Goal: Use online tool/utility: Utilize a website feature to perform a specific function

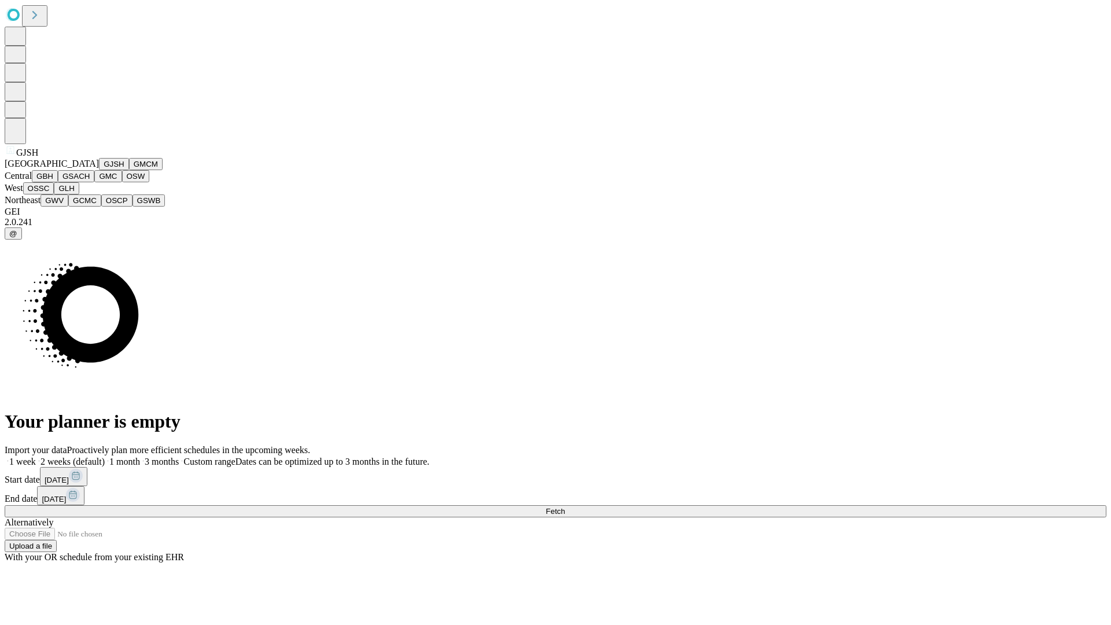
click at [99, 170] on button "GJSH" at bounding box center [114, 164] width 30 height 12
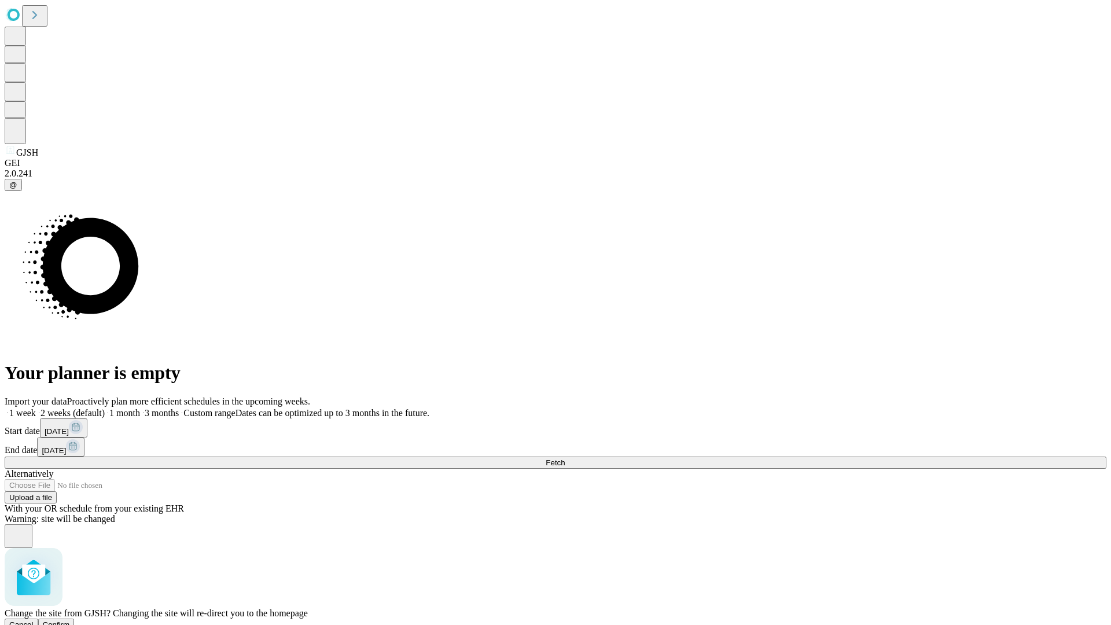
click at [70, 620] on span "Confirm" at bounding box center [56, 624] width 27 height 9
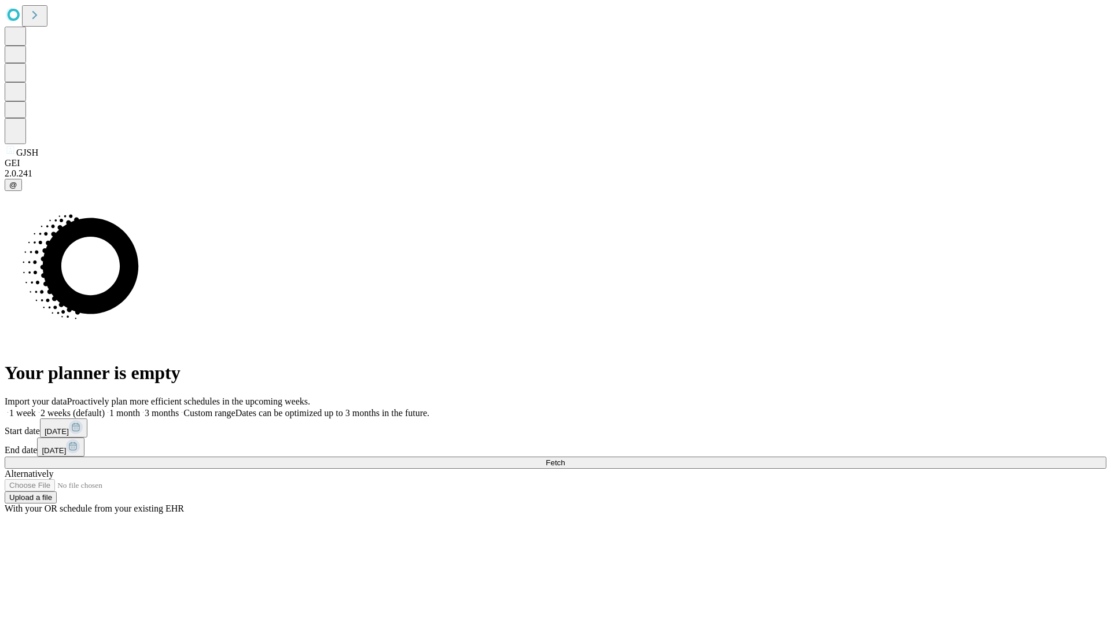
click at [36, 408] on label "1 week" at bounding box center [20, 413] width 31 height 10
click at [565, 458] on span "Fetch" at bounding box center [554, 462] width 19 height 9
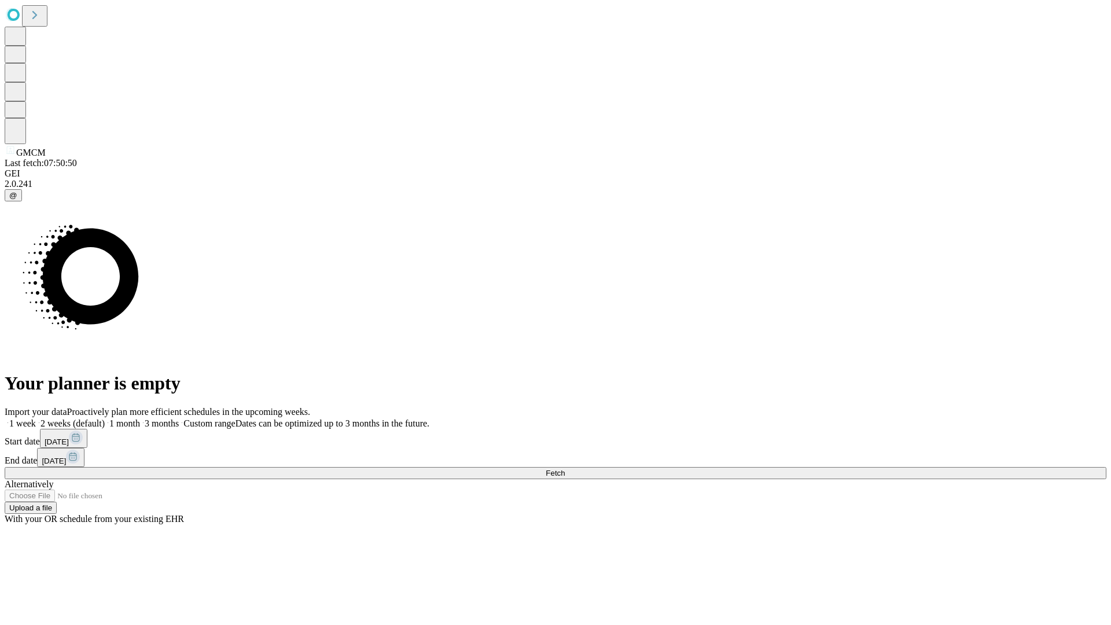
click at [36, 418] on label "1 week" at bounding box center [20, 423] width 31 height 10
click at [565, 468] on span "Fetch" at bounding box center [554, 472] width 19 height 9
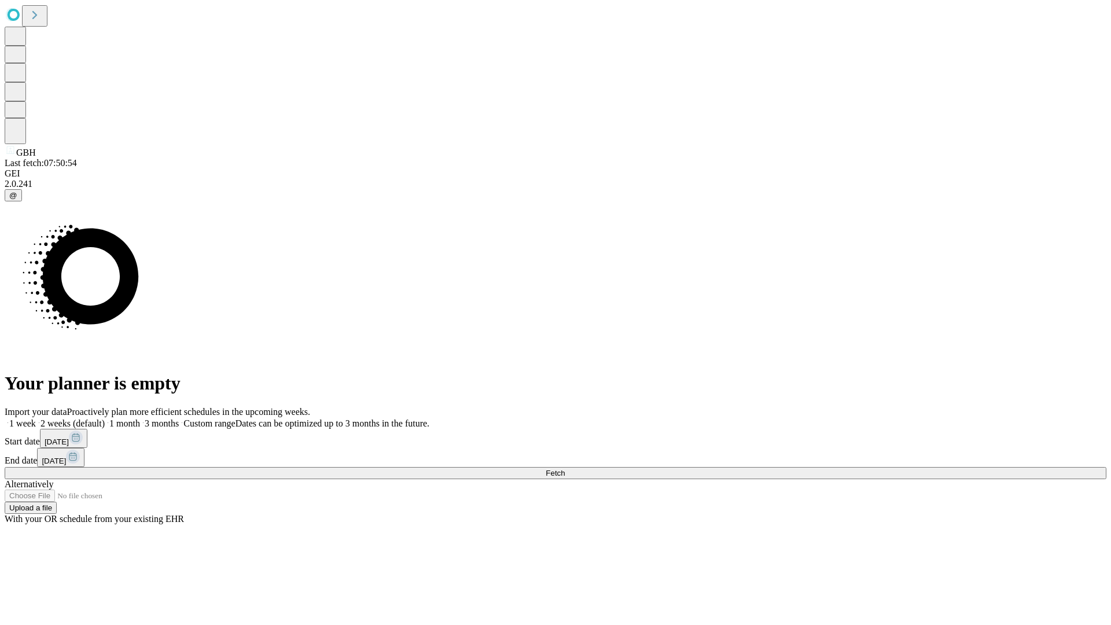
click at [36, 418] on label "1 week" at bounding box center [20, 423] width 31 height 10
click at [565, 468] on span "Fetch" at bounding box center [554, 472] width 19 height 9
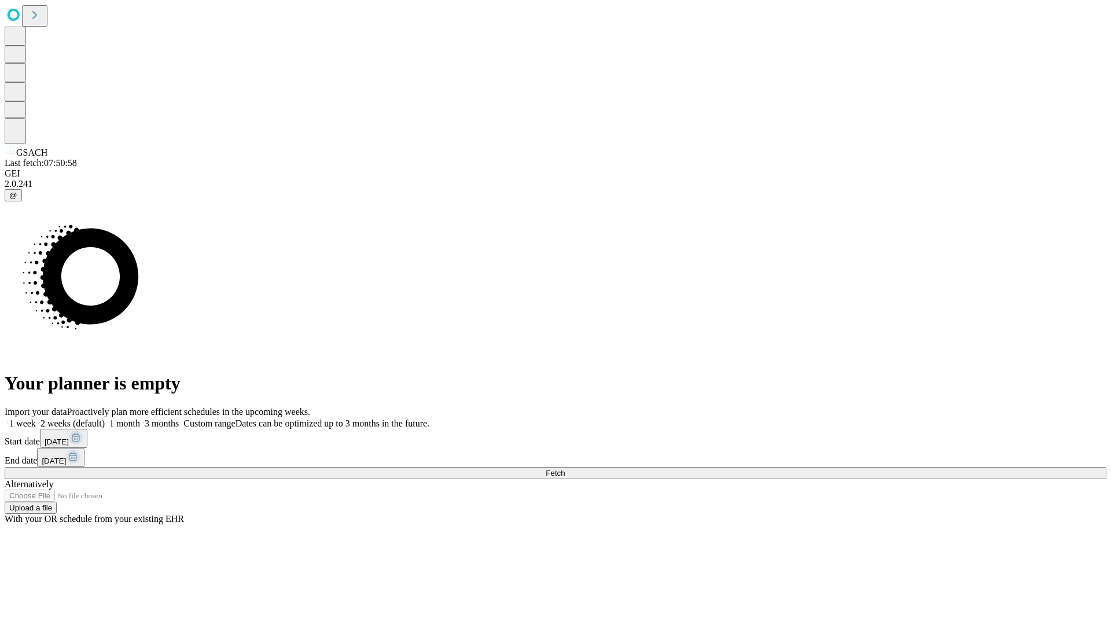
click at [36, 418] on label "1 week" at bounding box center [20, 423] width 31 height 10
click at [565, 468] on span "Fetch" at bounding box center [554, 472] width 19 height 9
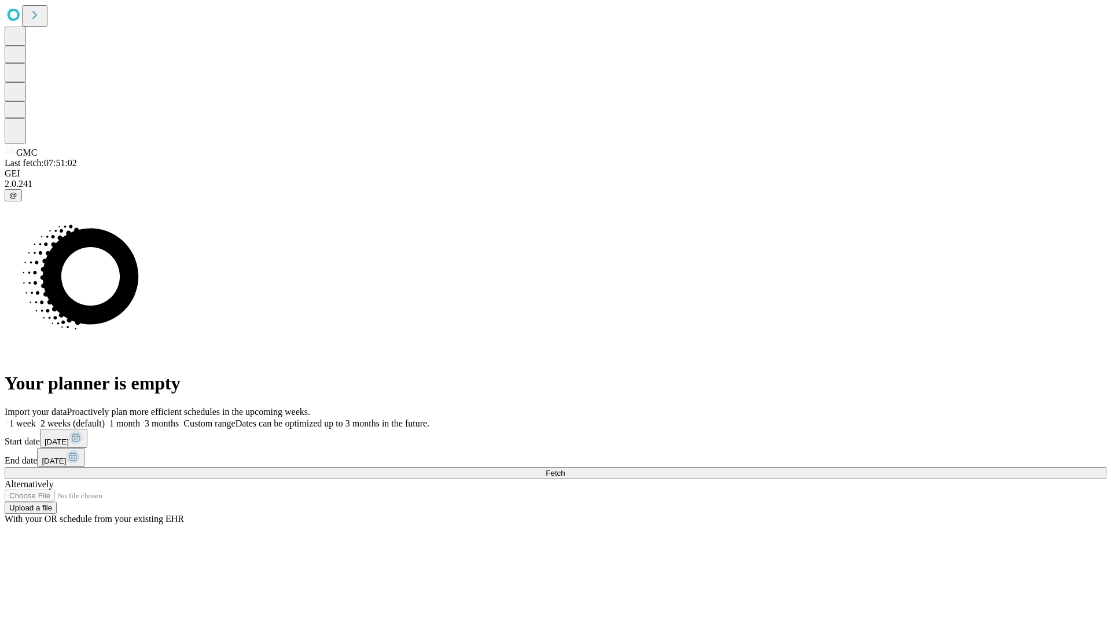
click at [36, 418] on label "1 week" at bounding box center [20, 423] width 31 height 10
click at [565, 468] on span "Fetch" at bounding box center [554, 472] width 19 height 9
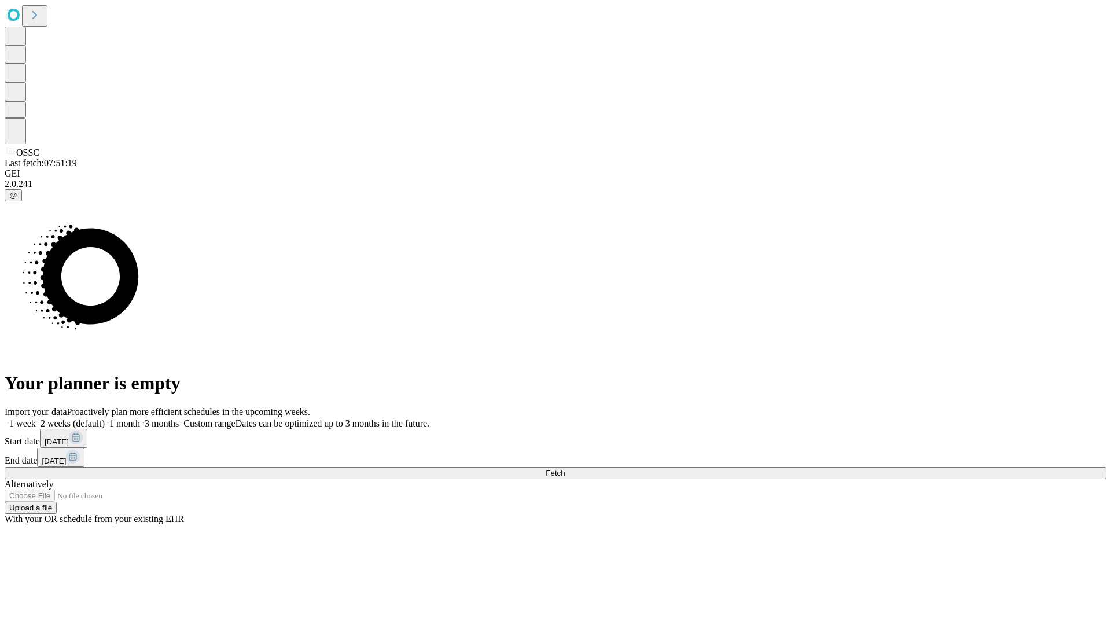
click at [36, 418] on label "1 week" at bounding box center [20, 423] width 31 height 10
click at [565, 468] on span "Fetch" at bounding box center [554, 472] width 19 height 9
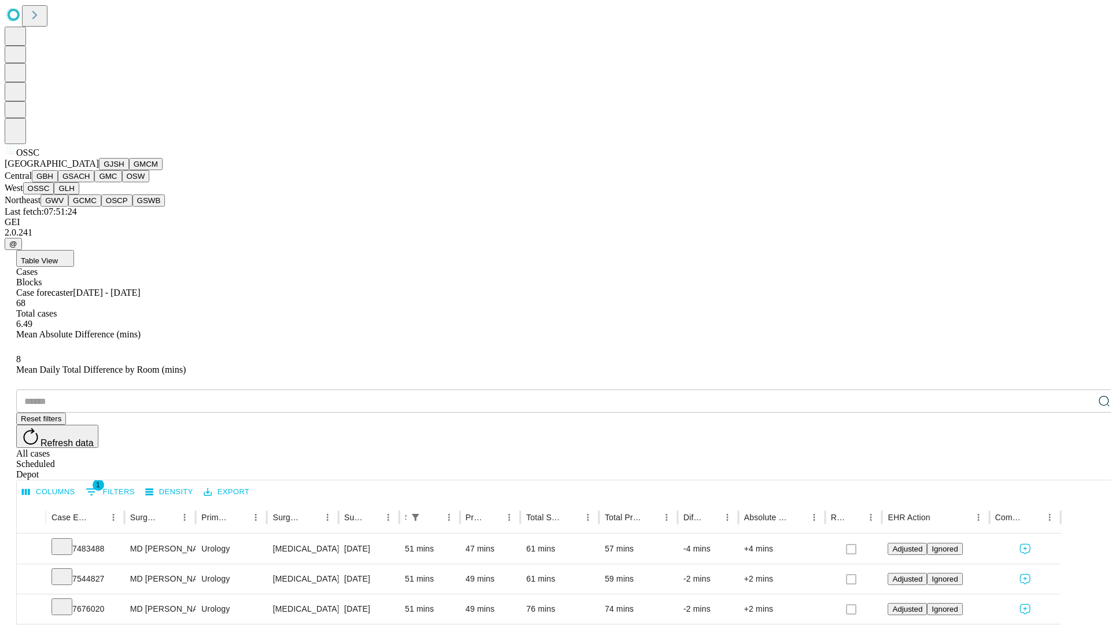
click at [79, 194] on button "GLH" at bounding box center [66, 188] width 25 height 12
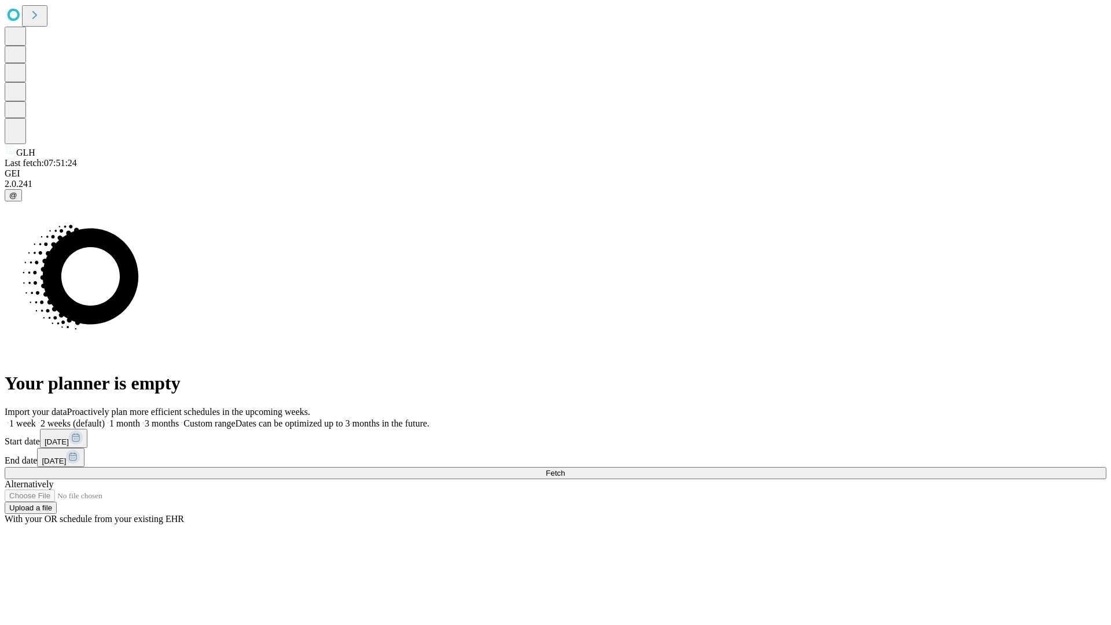
click at [565, 468] on span "Fetch" at bounding box center [554, 472] width 19 height 9
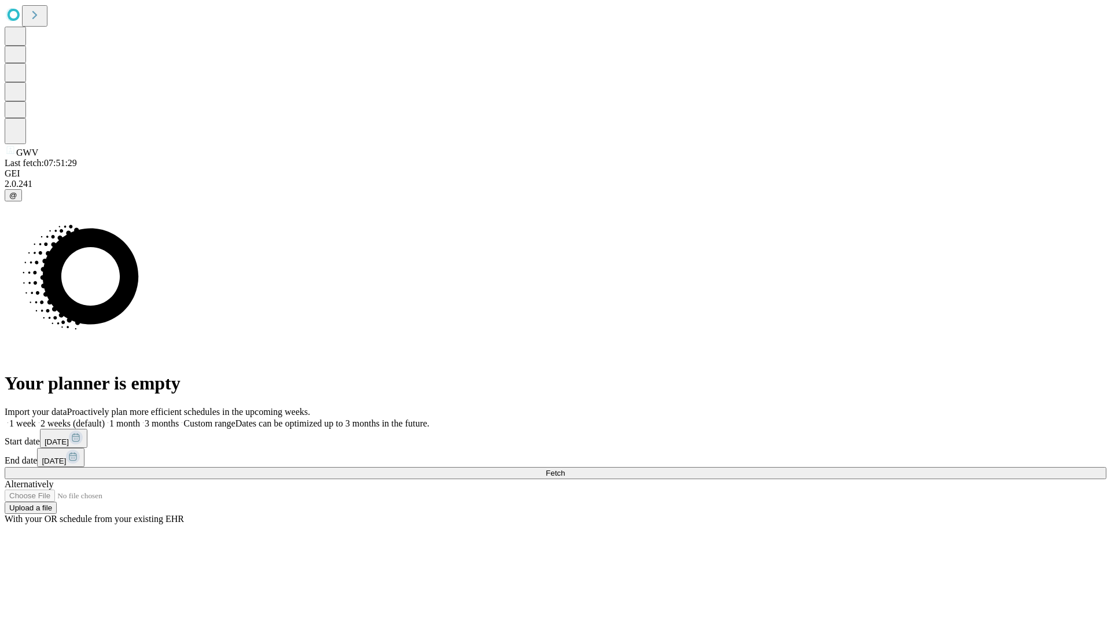
click at [36, 418] on label "1 week" at bounding box center [20, 423] width 31 height 10
click at [565, 468] on span "Fetch" at bounding box center [554, 472] width 19 height 9
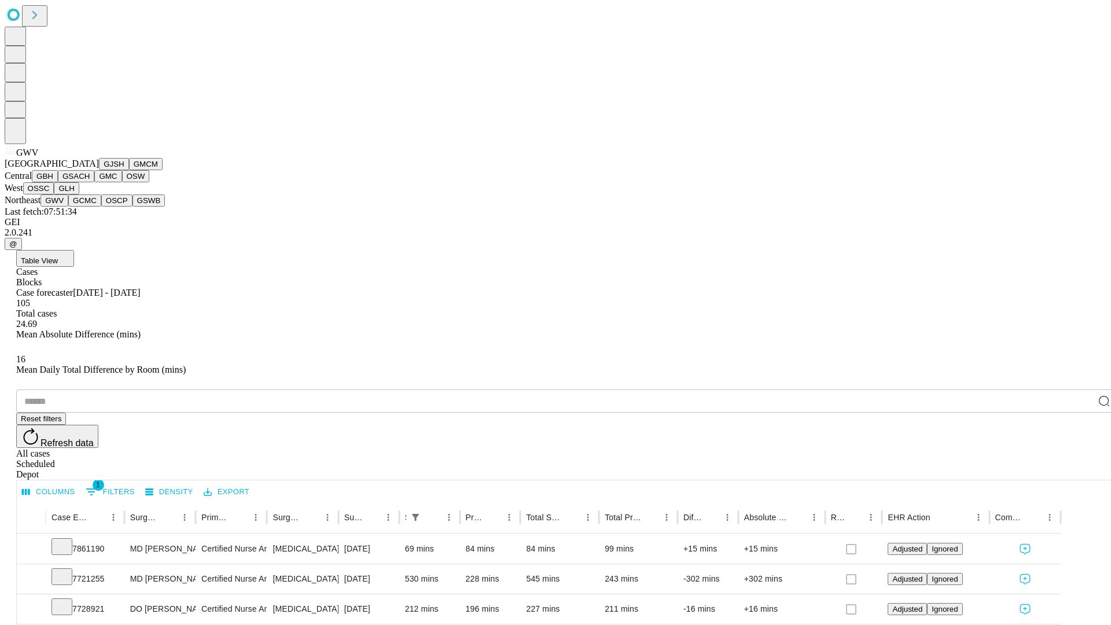
click at [90, 206] on button "GCMC" at bounding box center [84, 200] width 33 height 12
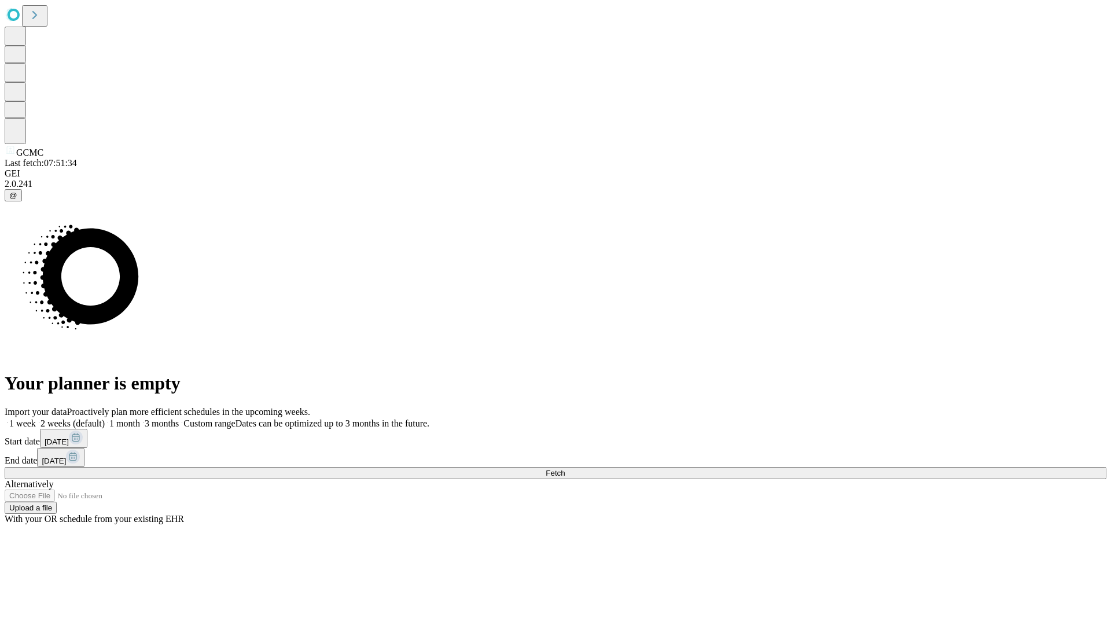
click at [36, 418] on label "1 week" at bounding box center [20, 423] width 31 height 10
click at [565, 468] on span "Fetch" at bounding box center [554, 472] width 19 height 9
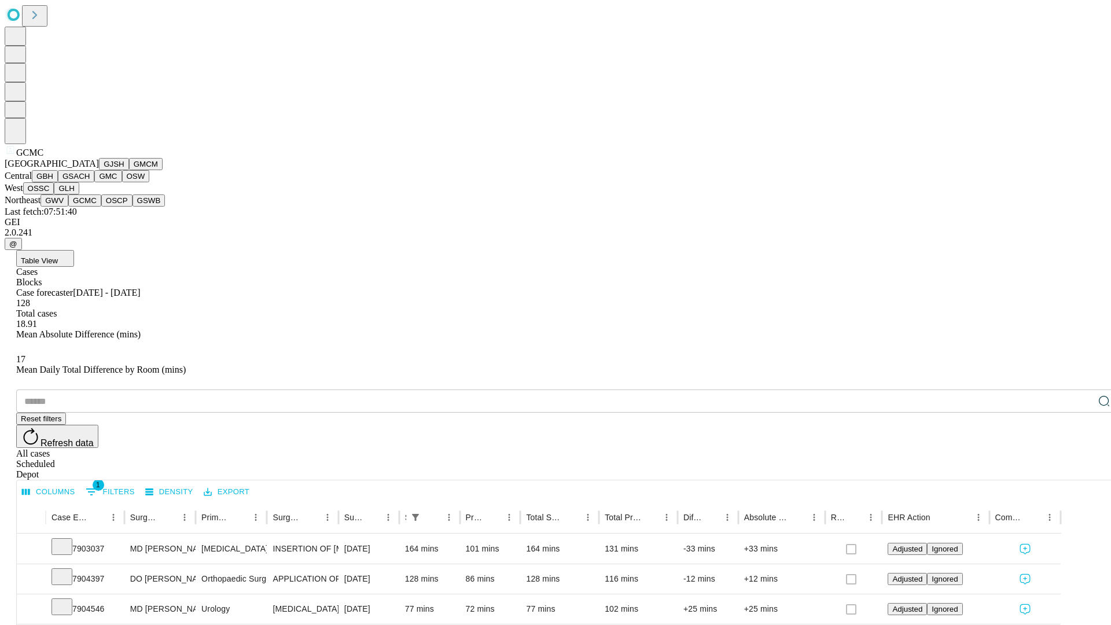
click at [101, 206] on button "OSCP" at bounding box center [116, 200] width 31 height 12
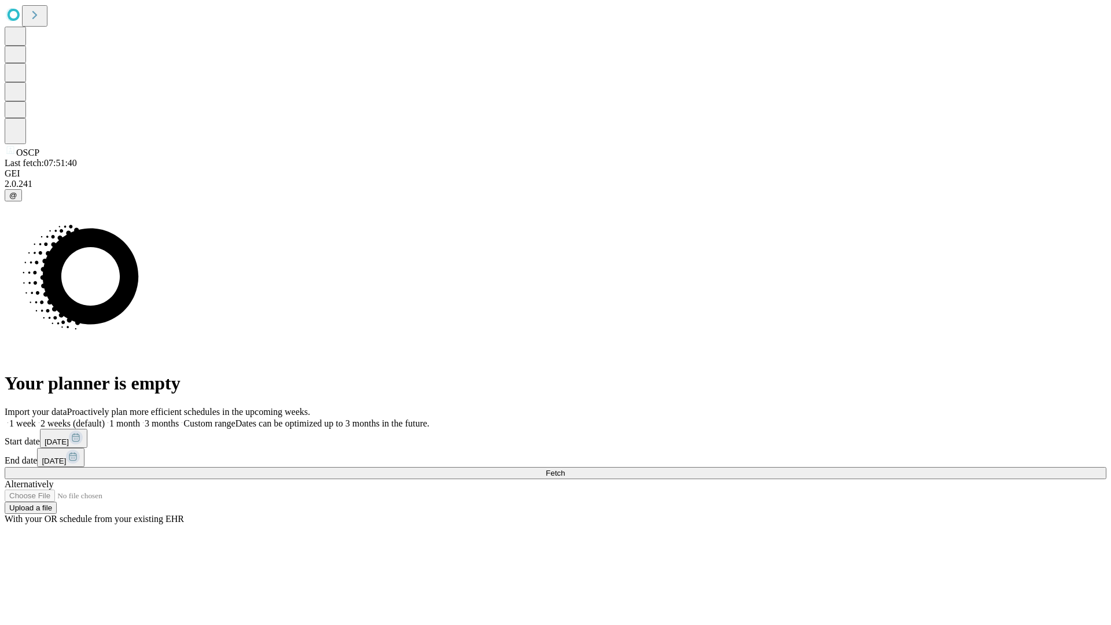
click at [36, 418] on label "1 week" at bounding box center [20, 423] width 31 height 10
click at [565, 468] on span "Fetch" at bounding box center [554, 472] width 19 height 9
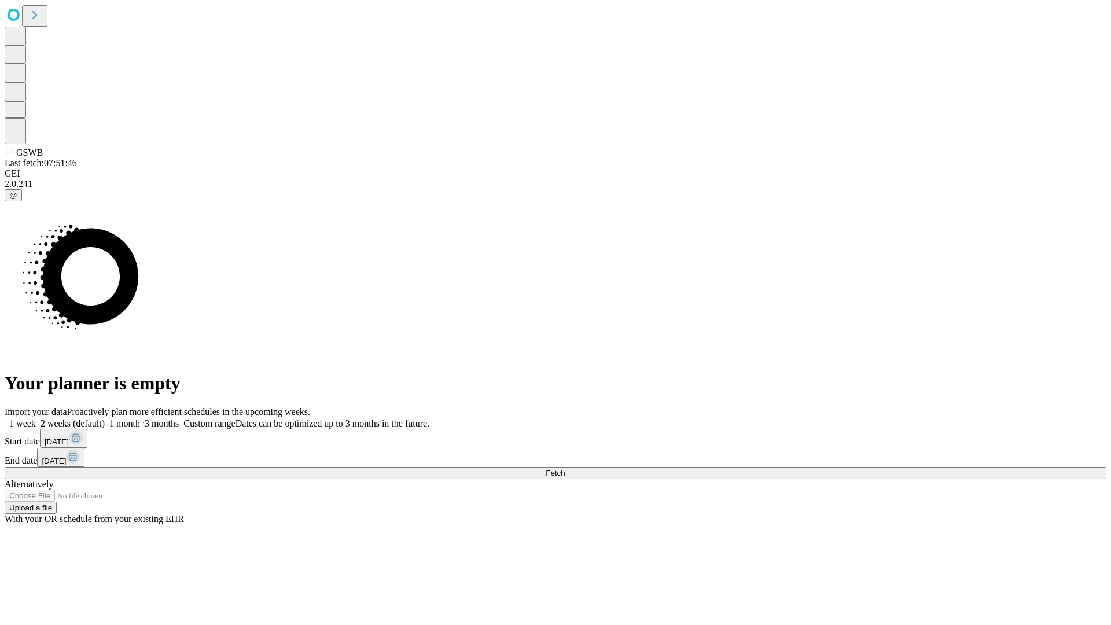
click at [36, 418] on label "1 week" at bounding box center [20, 423] width 31 height 10
click at [565, 468] on span "Fetch" at bounding box center [554, 472] width 19 height 9
